Goal: Task Accomplishment & Management: Use online tool/utility

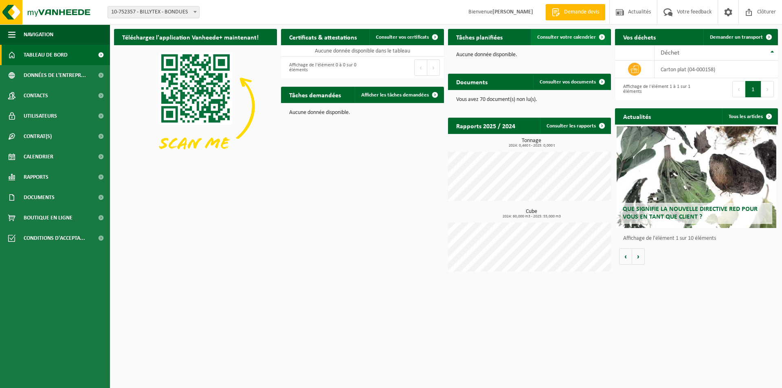
click at [588, 35] on span "Consulter votre calendrier" at bounding box center [566, 37] width 59 height 5
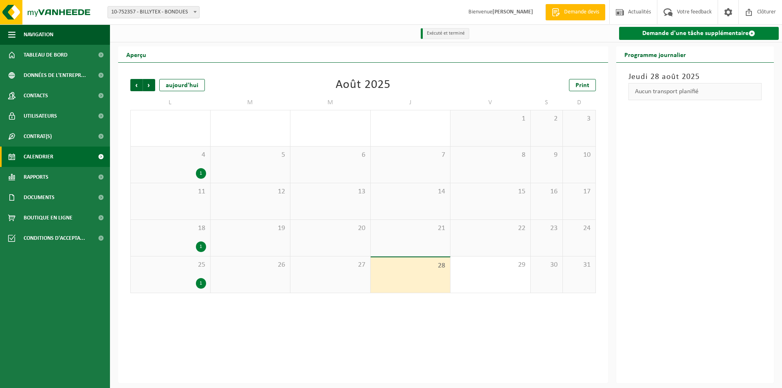
click at [697, 36] on link "Demande d'une tâche supplémentaire" at bounding box center [699, 33] width 160 height 13
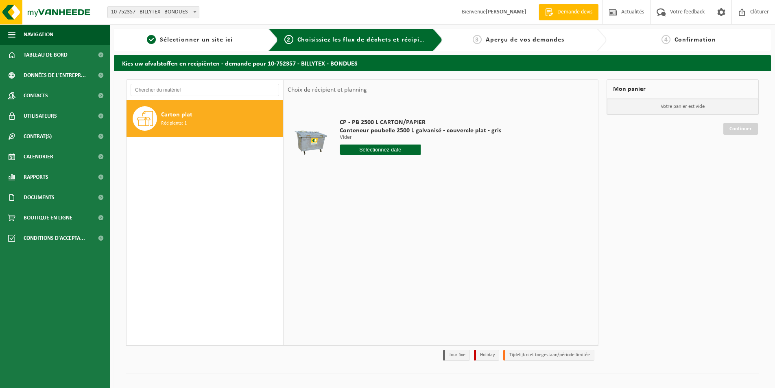
click at [184, 117] on span "Carton plat" at bounding box center [176, 115] width 31 height 10
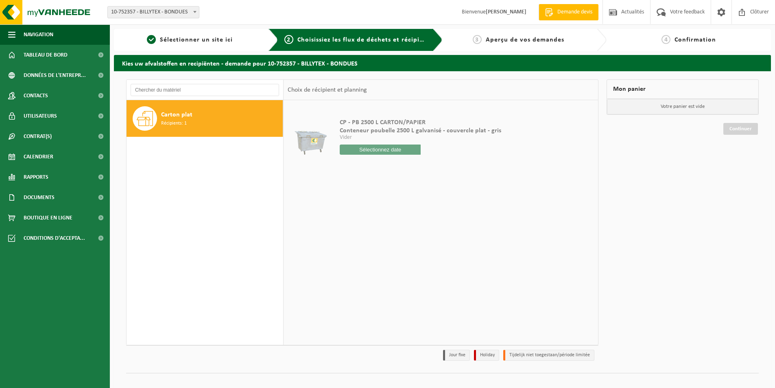
click at [409, 154] on input "text" at bounding box center [380, 149] width 81 height 10
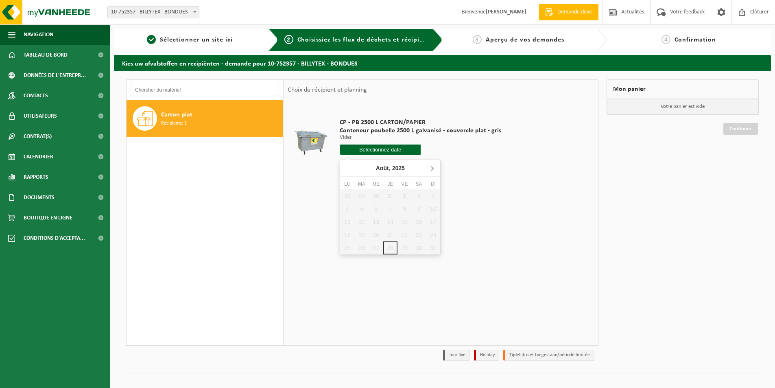
click at [435, 166] on icon at bounding box center [432, 168] width 13 height 13
click at [348, 170] on icon at bounding box center [348, 168] width 13 height 13
click at [348, 170] on nav "Août, 2025" at bounding box center [390, 168] width 100 height 17
click at [432, 167] on icon at bounding box center [432, 168] width 2 height 4
click at [345, 165] on icon at bounding box center [348, 168] width 13 height 13
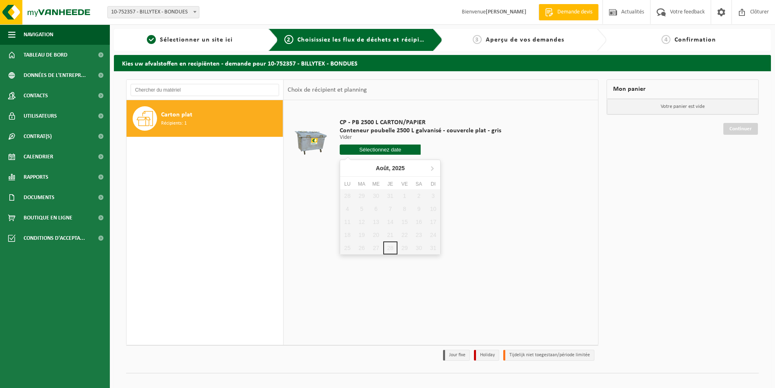
click at [232, 171] on div "Carton plat Récipients: 1" at bounding box center [205, 222] width 157 height 245
click at [216, 111] on div "Carton plat Récipients: 1" at bounding box center [221, 118] width 120 height 24
click at [382, 152] on input "text" at bounding box center [380, 149] width 81 height 10
click at [534, 173] on td at bounding box center [441, 175] width 307 height 4
click at [46, 50] on span "Tableau de bord" at bounding box center [46, 55] width 44 height 20
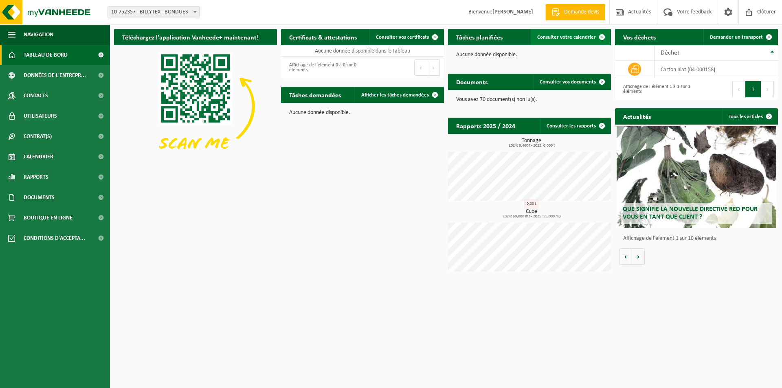
click at [567, 36] on span "Consulter votre calendrier" at bounding box center [566, 37] width 59 height 5
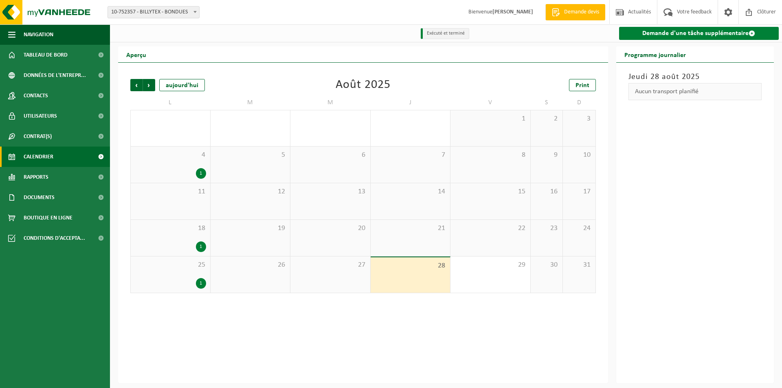
click at [674, 32] on link "Demande d'une tâche supplémentaire" at bounding box center [699, 33] width 160 height 13
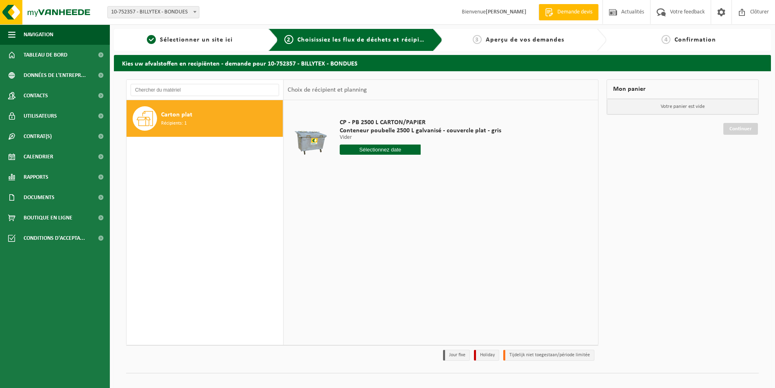
click at [223, 123] on div "Carton plat Récipients: 1" at bounding box center [221, 118] width 120 height 24
click at [402, 150] on input "text" at bounding box center [380, 149] width 81 height 10
click at [390, 148] on input "text" at bounding box center [380, 149] width 81 height 10
click at [359, 149] on input "text" at bounding box center [380, 149] width 81 height 10
click at [436, 169] on icon at bounding box center [432, 168] width 13 height 13
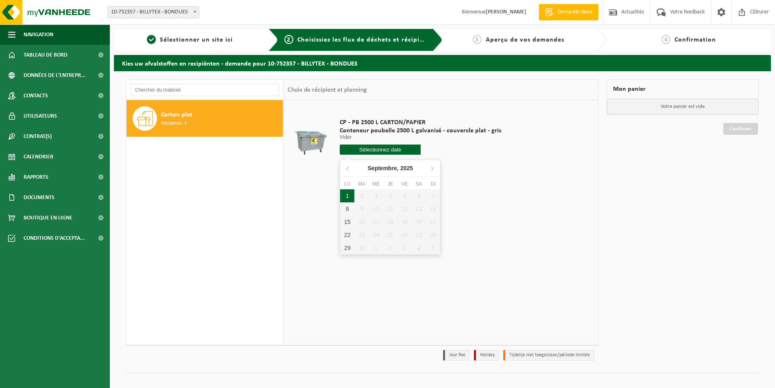
click at [346, 194] on div "1" at bounding box center [347, 195] width 14 height 13
type input "à partir de 2025-09-01"
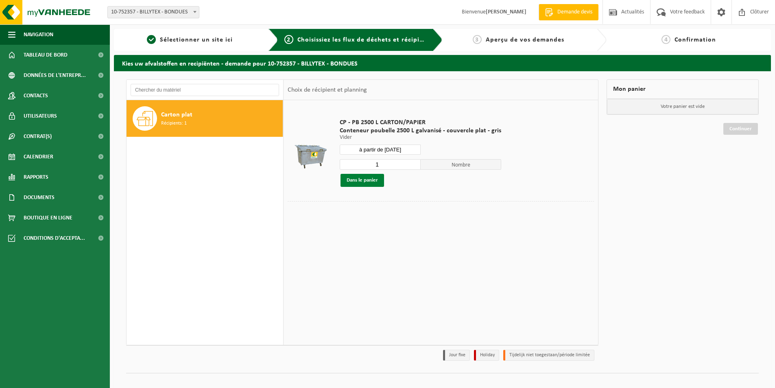
click at [377, 179] on button "Dans le panier" at bounding box center [363, 180] width 44 height 13
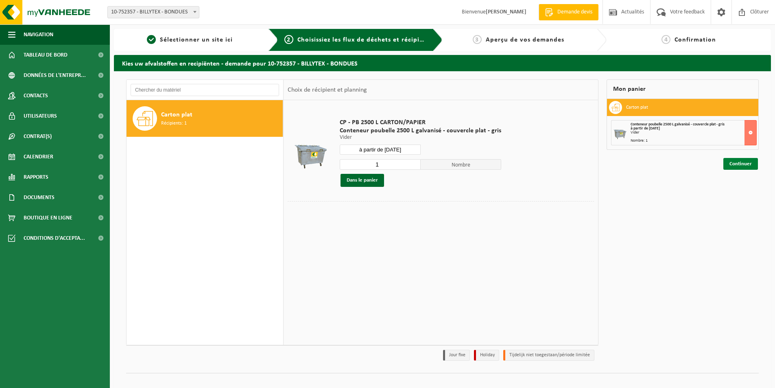
click at [739, 166] on link "Continuer" at bounding box center [741, 164] width 35 height 12
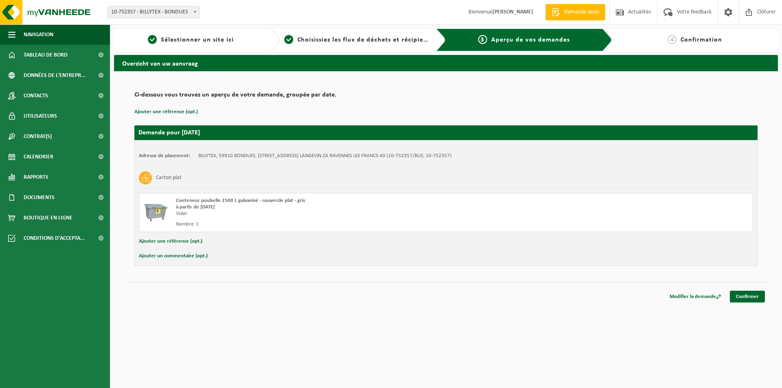
click at [278, 339] on html "Site: 10-752357 - BILLYTEX - BONDUES 10-752357 - BILLYTEX - BONDUES Bienvenue Q…" at bounding box center [391, 194] width 782 height 388
click at [759, 297] on link "Confirmer" at bounding box center [746, 297] width 35 height 12
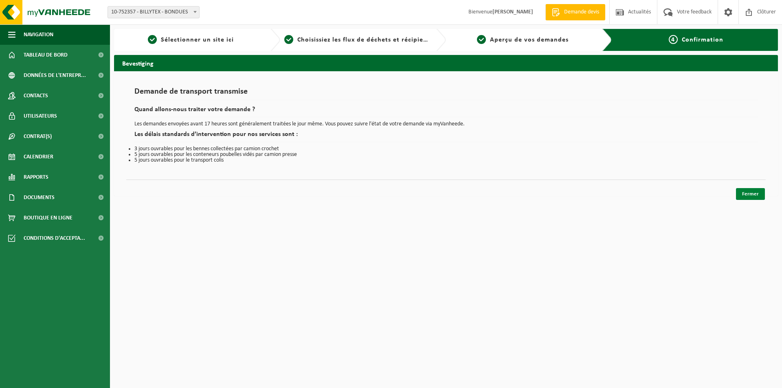
click at [755, 191] on link "Fermer" at bounding box center [750, 194] width 29 height 12
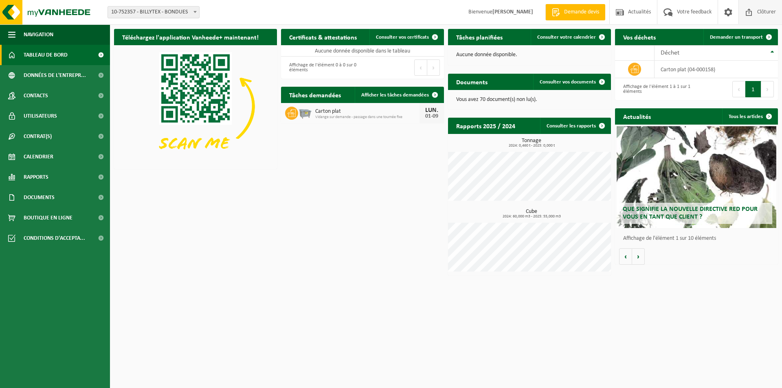
click at [770, 13] on span "Clôturer" at bounding box center [766, 12] width 23 height 24
